Goal: Complete application form

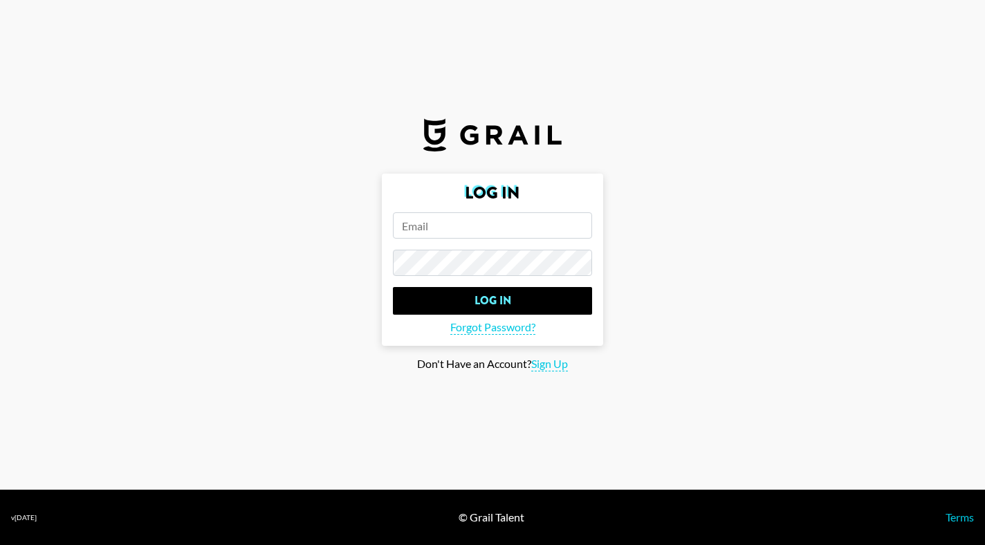
click at [450, 246] on form "Log In Log In Forgot Password?" at bounding box center [492, 260] width 221 height 172
click at [450, 237] on input "email" at bounding box center [492, 225] width 199 height 26
type input "[EMAIL_ADDRESS][DOMAIN_NAME]"
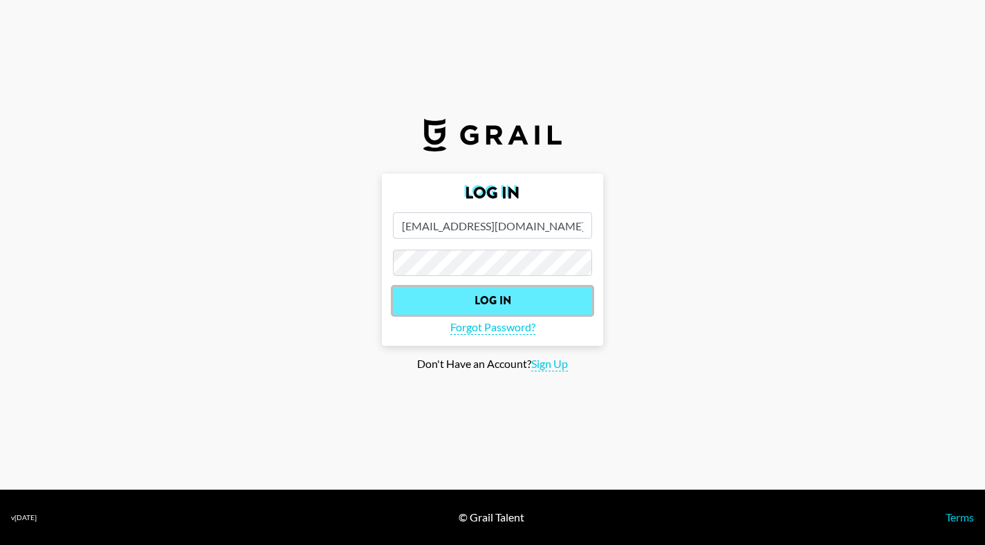
click at [486, 305] on input "Log In" at bounding box center [492, 301] width 199 height 28
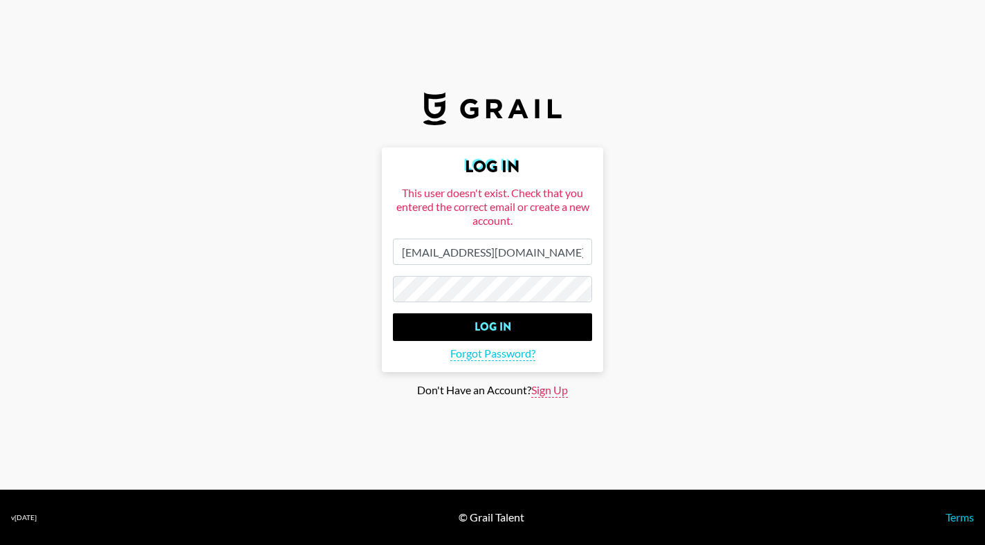
click at [546, 396] on span "Sign Up" at bounding box center [549, 390] width 37 height 15
type input "Sign Up"
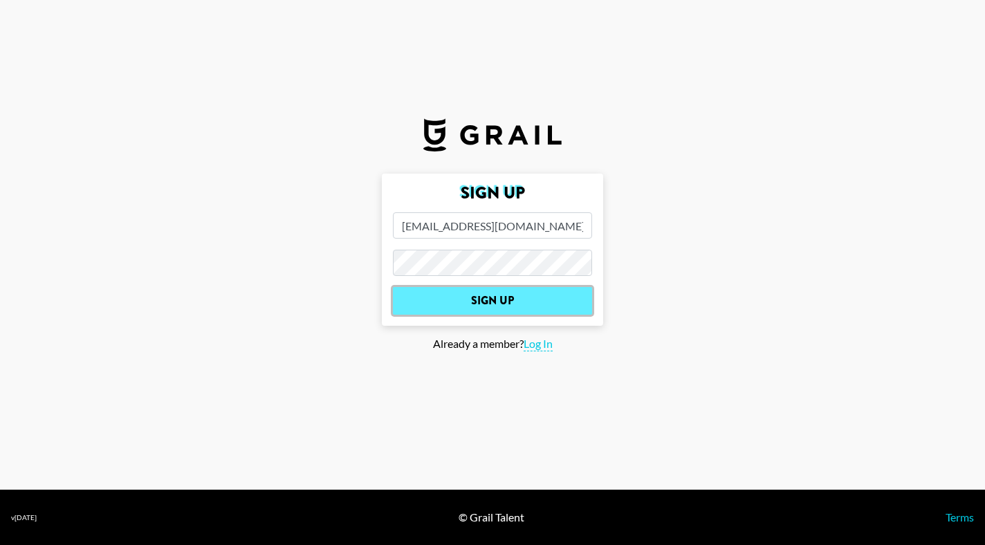
click at [504, 299] on input "Sign Up" at bounding box center [492, 301] width 199 height 28
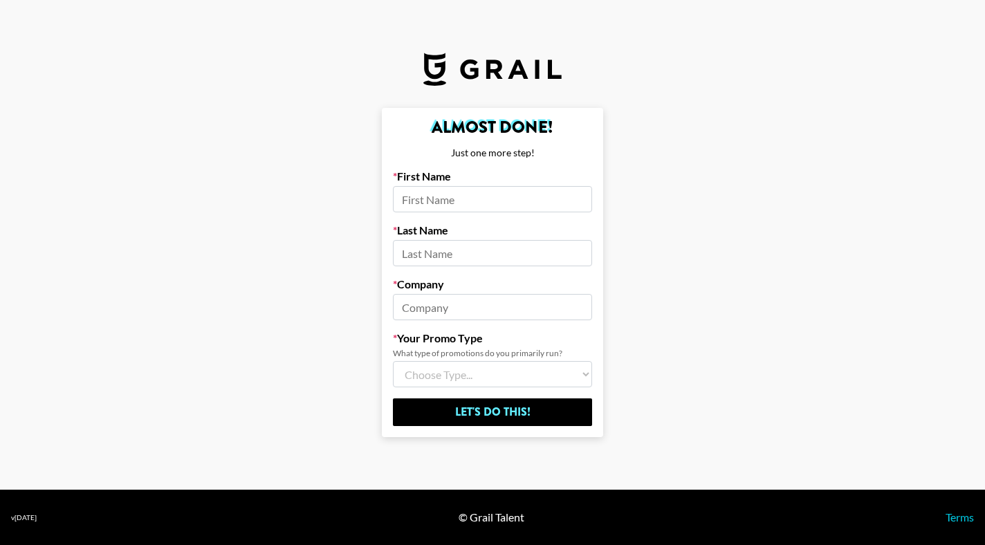
click at [477, 183] on div "First Name" at bounding box center [492, 190] width 199 height 43
click at [470, 202] on input at bounding box center [492, 199] width 199 height 26
type input "[PERSON_NAME]"
click at [426, 310] on input at bounding box center [492, 307] width 199 height 26
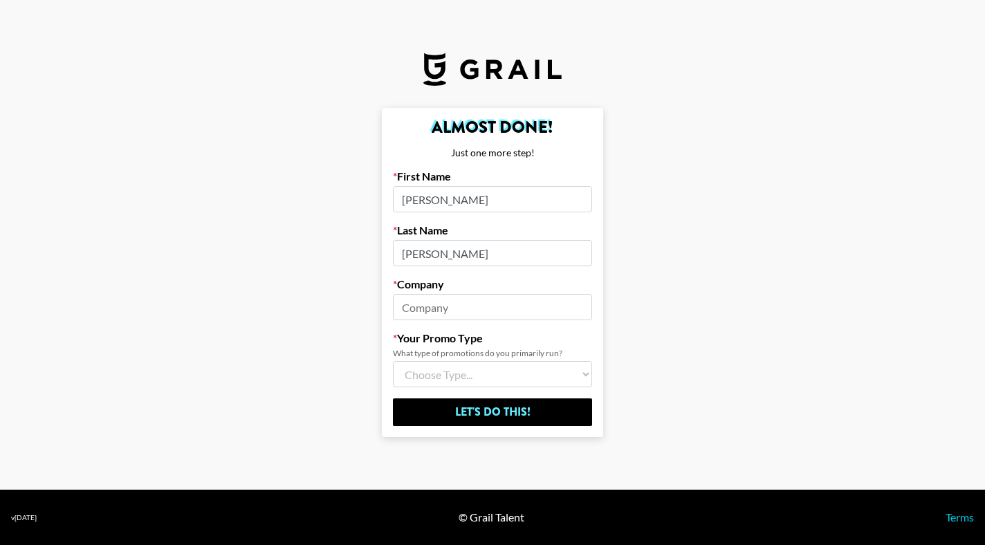
click at [442, 370] on select "Choose Type... Song Promos Brand Promos Both (I work at an Agency)" at bounding box center [492, 374] width 199 height 26
select select "Song"
click at [462, 317] on input at bounding box center [492, 307] width 199 height 26
type input "Full Circle Digital"
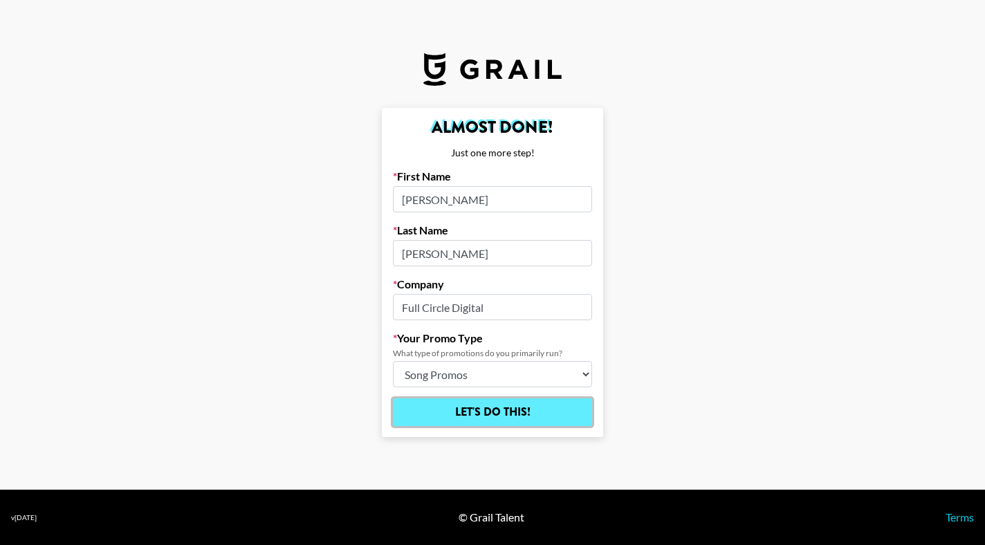
click at [493, 419] on input "Let's Do This!" at bounding box center [492, 412] width 199 height 28
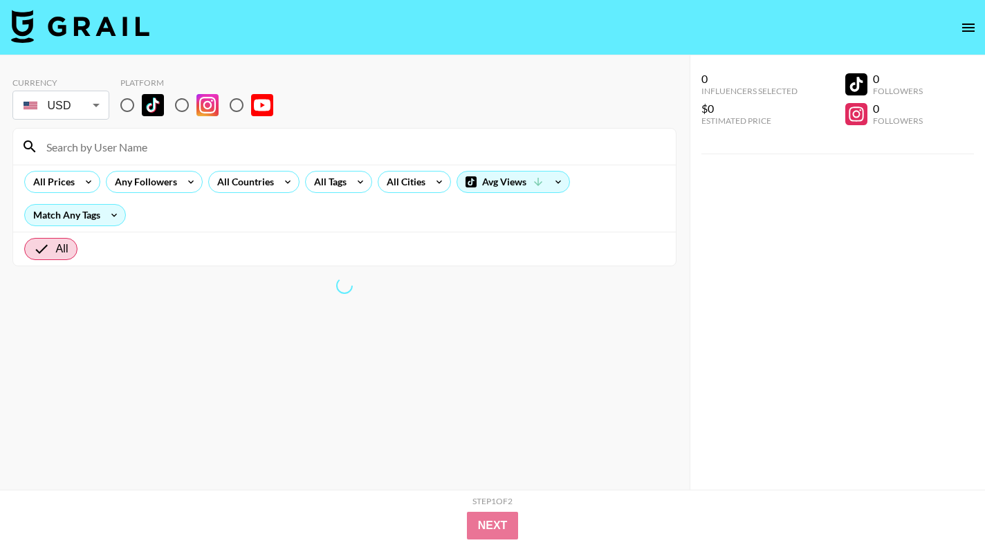
click at [132, 88] on div "Platform" at bounding box center [202, 99] width 164 height 45
click at [132, 91] on input "radio" at bounding box center [127, 105] width 29 height 29
radio input "true"
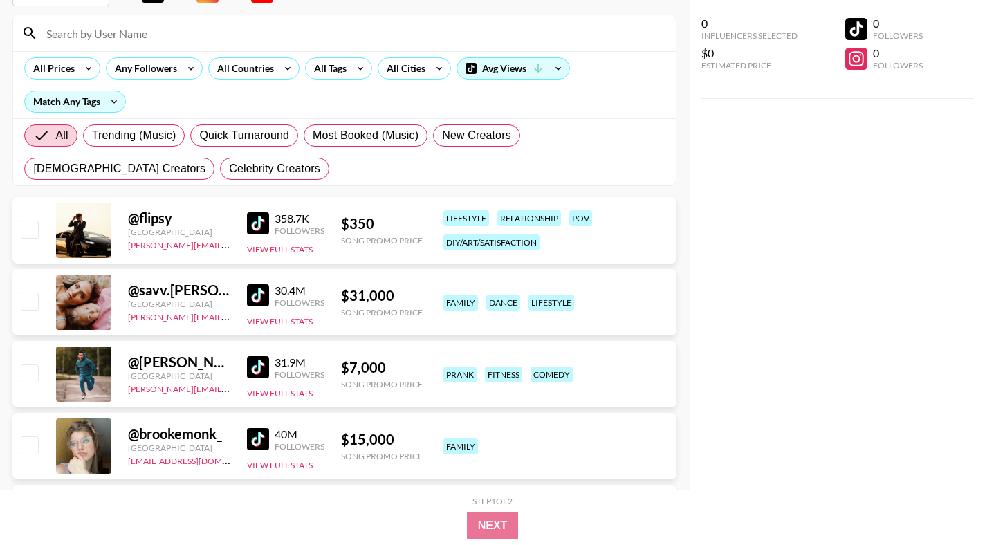
scroll to position [108, 0]
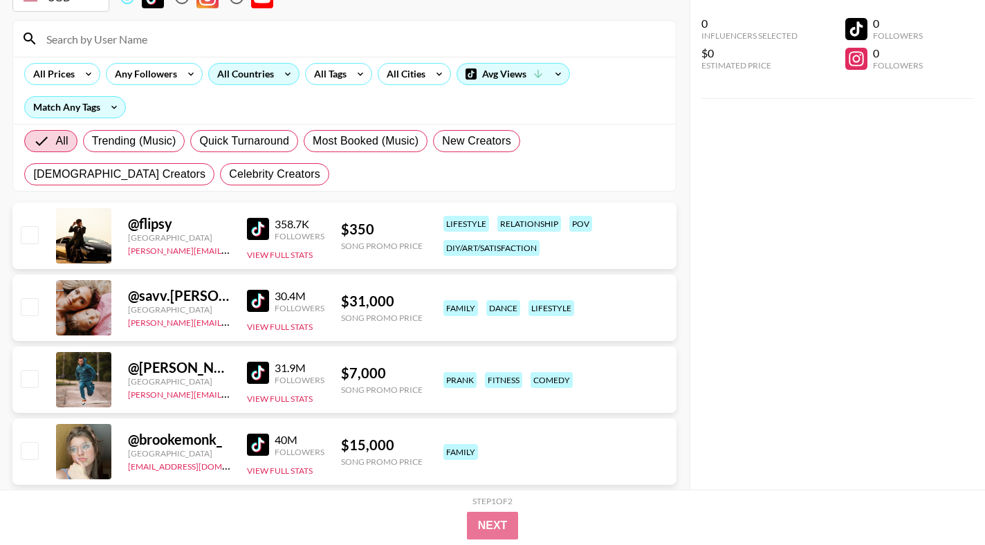
click at [249, 68] on div "All Countries" at bounding box center [243, 74] width 68 height 21
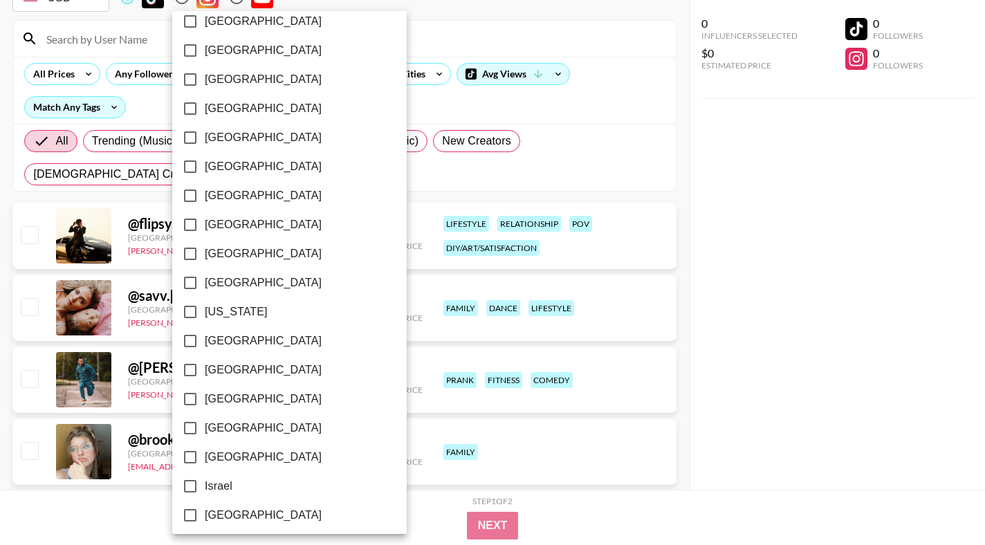
scroll to position [1068, 0]
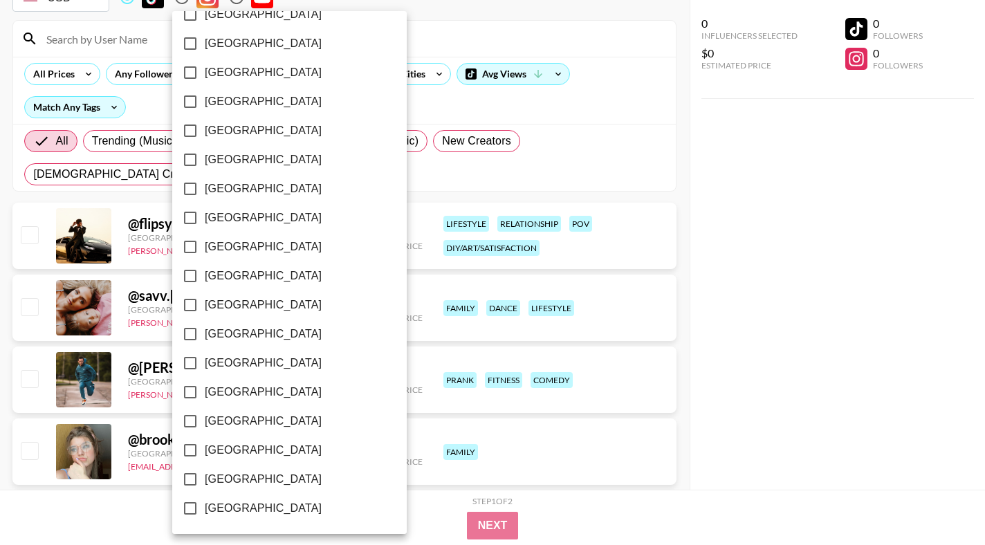
click at [194, 479] on input "[GEOGRAPHIC_DATA]" at bounding box center [190, 479] width 29 height 29
checkbox input "true"
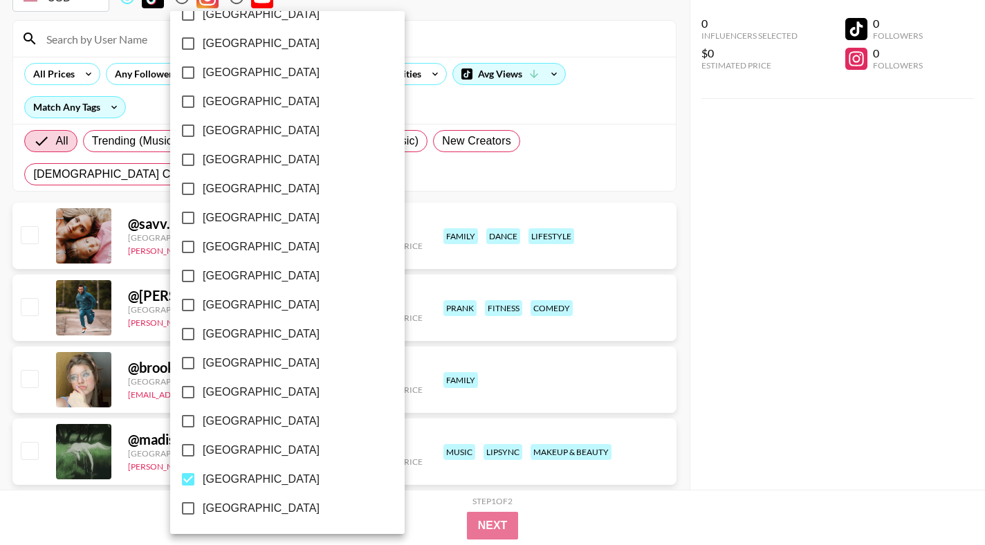
click at [692, 347] on div at bounding box center [492, 272] width 985 height 545
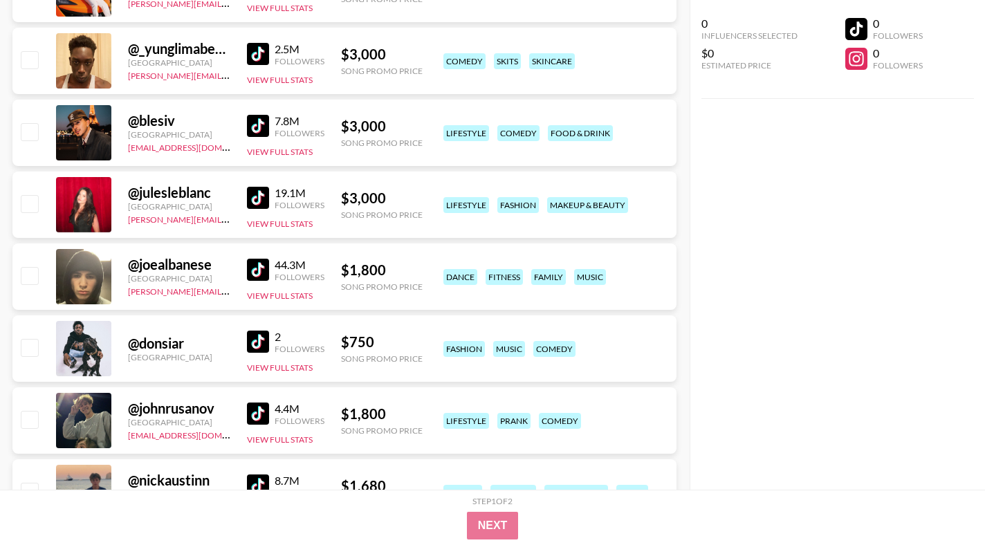
scroll to position [2877, 0]
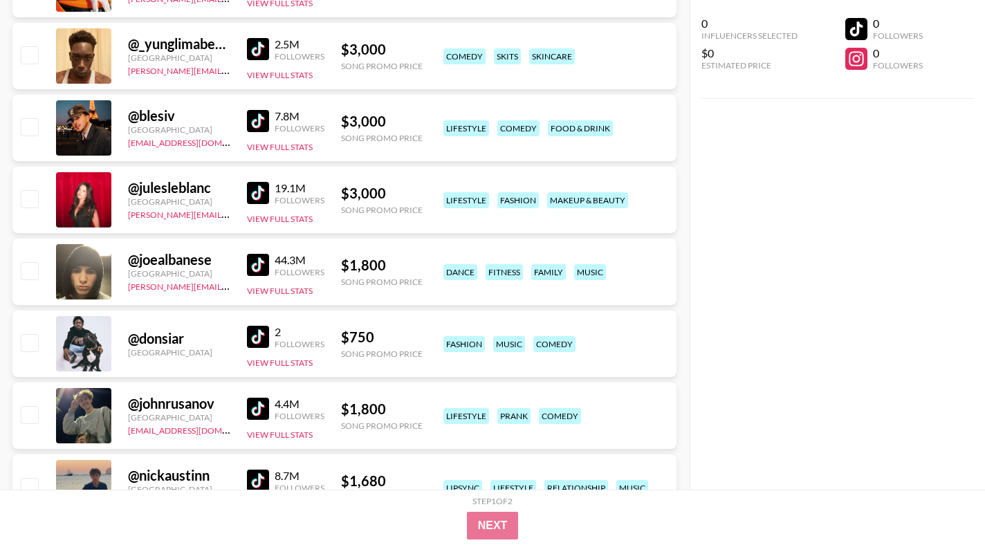
click at [258, 333] on img at bounding box center [258, 337] width 22 height 22
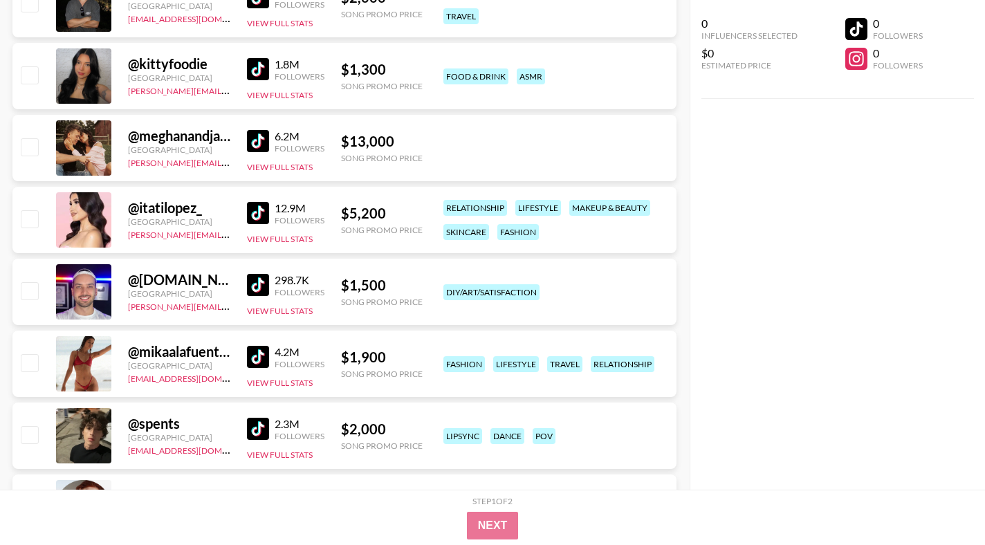
scroll to position [4882, 0]
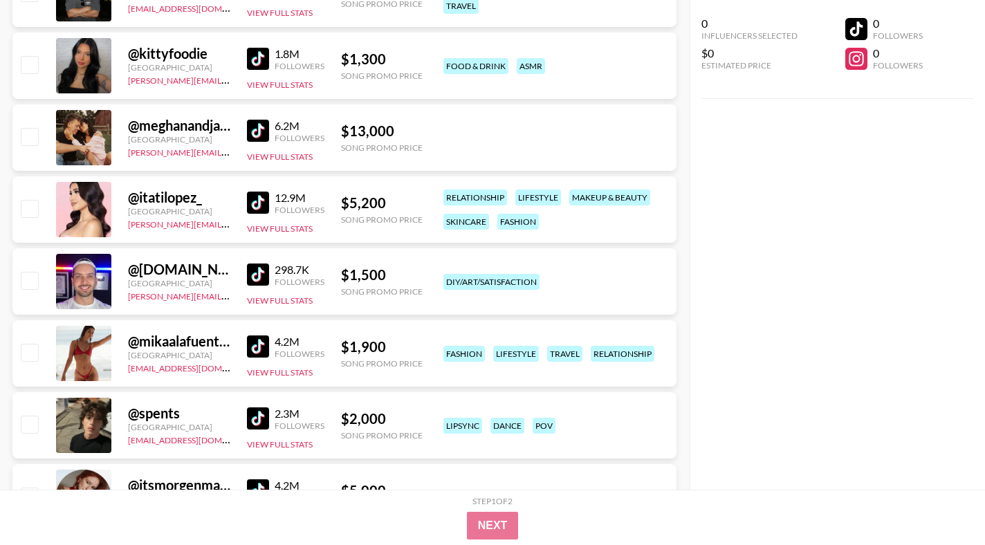
click at [264, 349] on img at bounding box center [258, 346] width 22 height 22
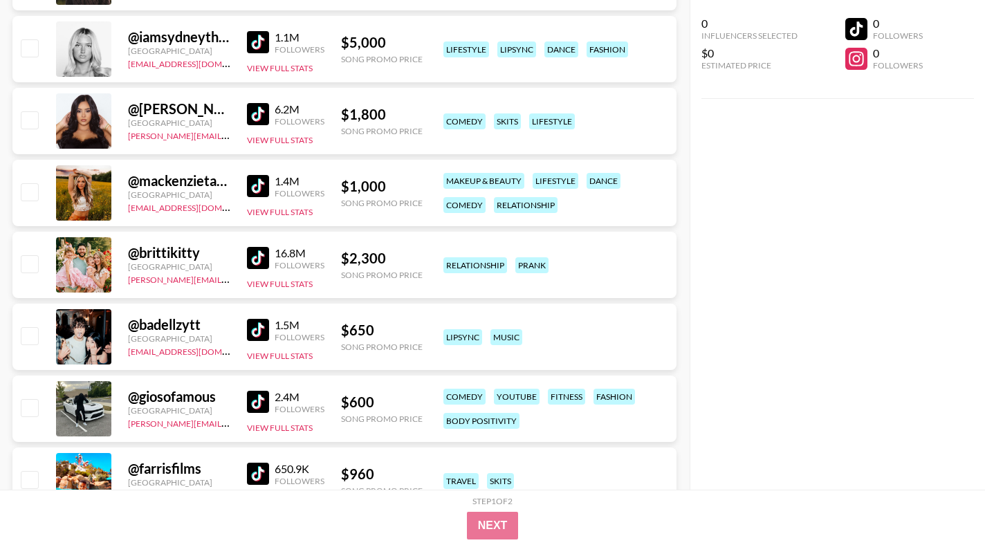
scroll to position [7201, 0]
click at [259, 403] on img at bounding box center [258, 401] width 22 height 22
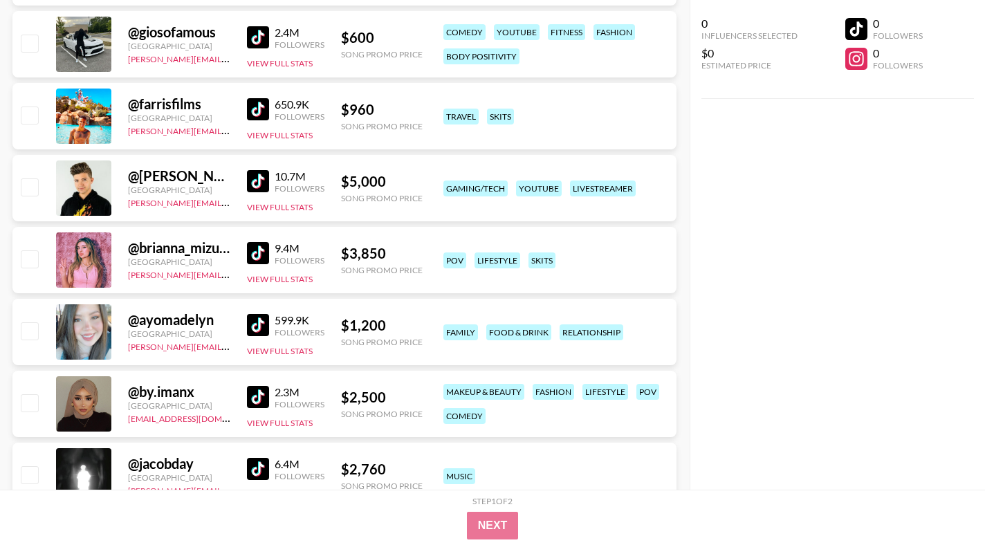
scroll to position [7565, 0]
